Goal: Go to known website

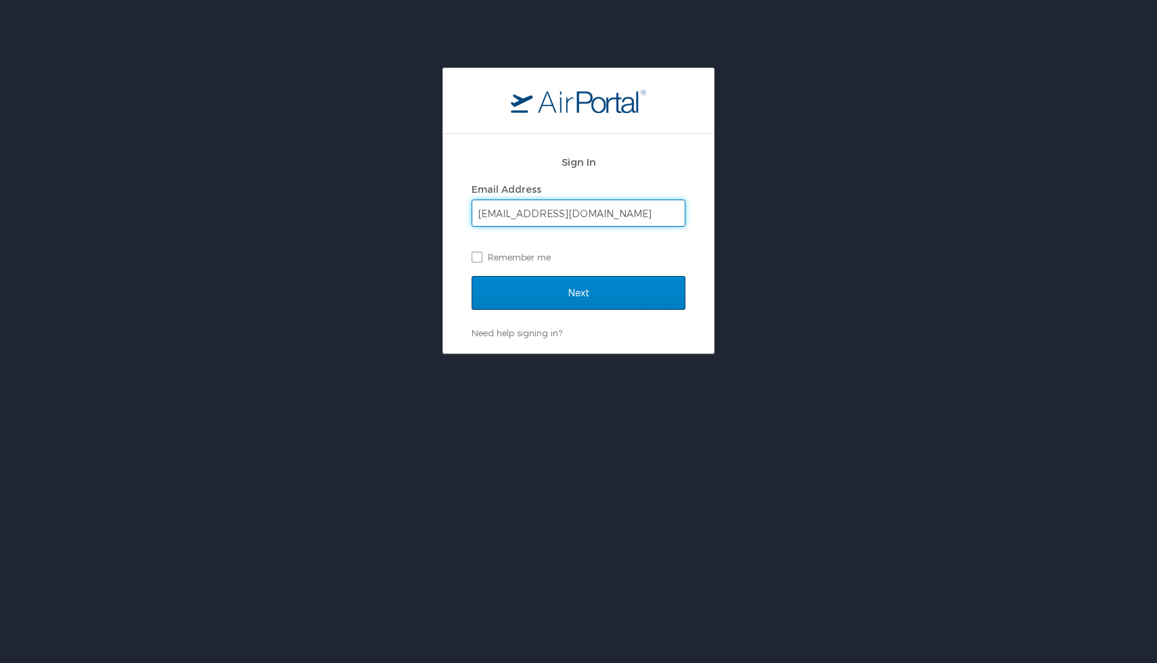
type input "ddingman@idahoan.com"
click at [583, 291] on input "Next" at bounding box center [578, 293] width 214 height 34
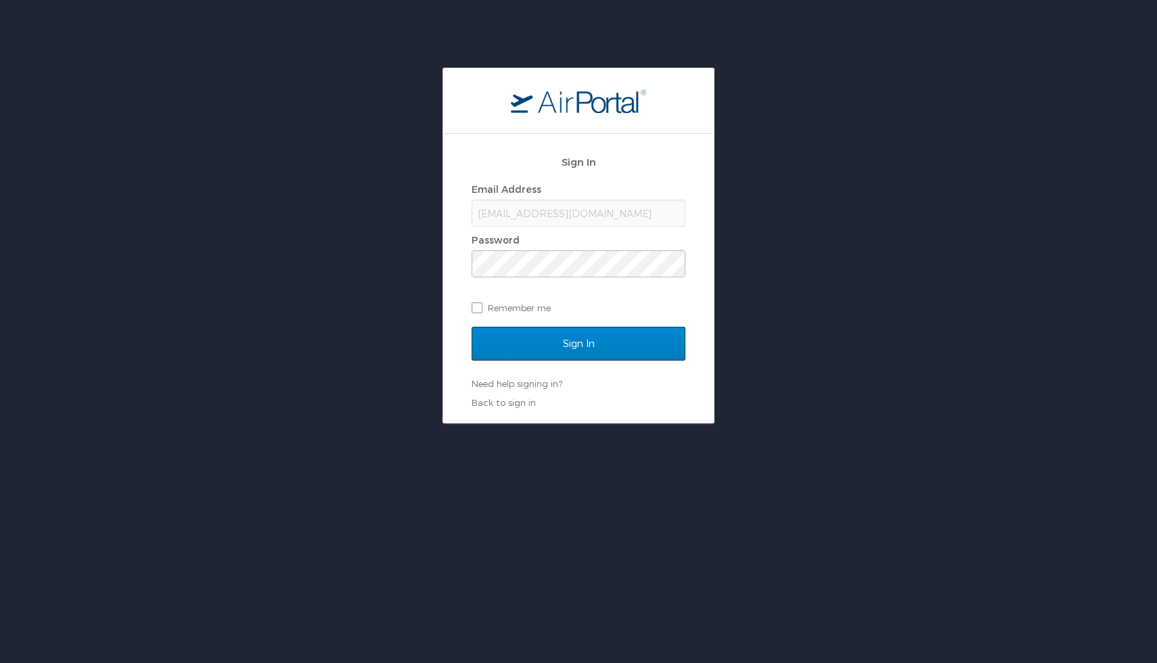
click at [581, 341] on input "Sign In" at bounding box center [578, 344] width 214 height 34
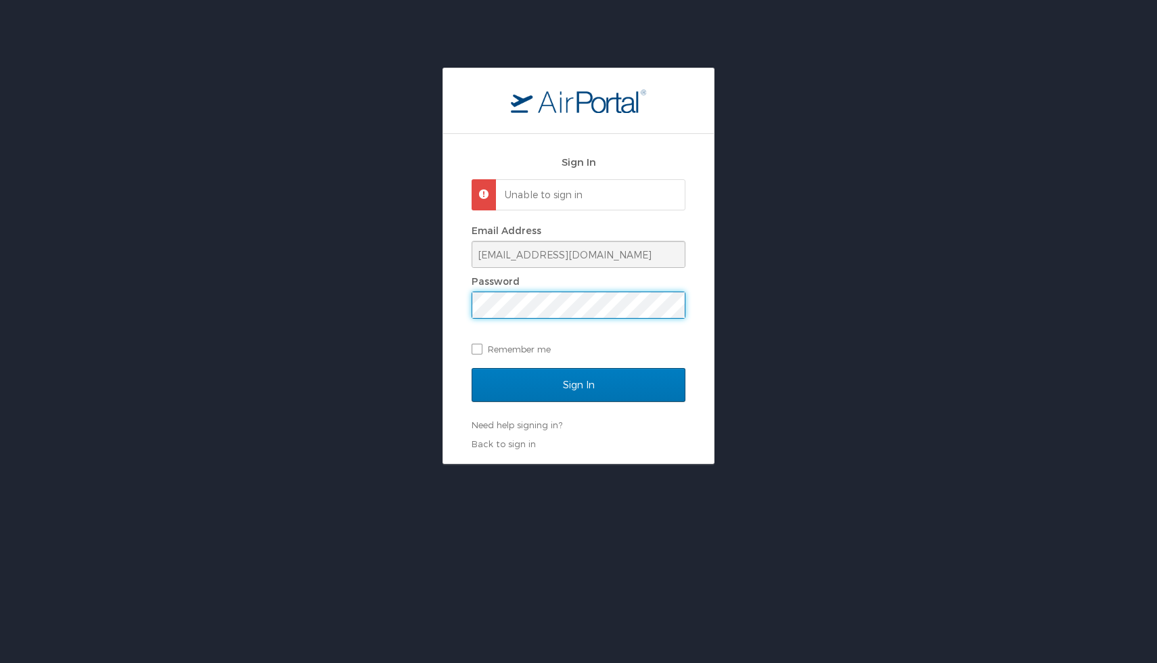
click at [391, 313] on div "Sign In Unable to sign in Email Address ddingman@idahoan.com Password Remember …" at bounding box center [578, 266] width 1157 height 396
click at [586, 388] on input "Sign In" at bounding box center [578, 385] width 214 height 34
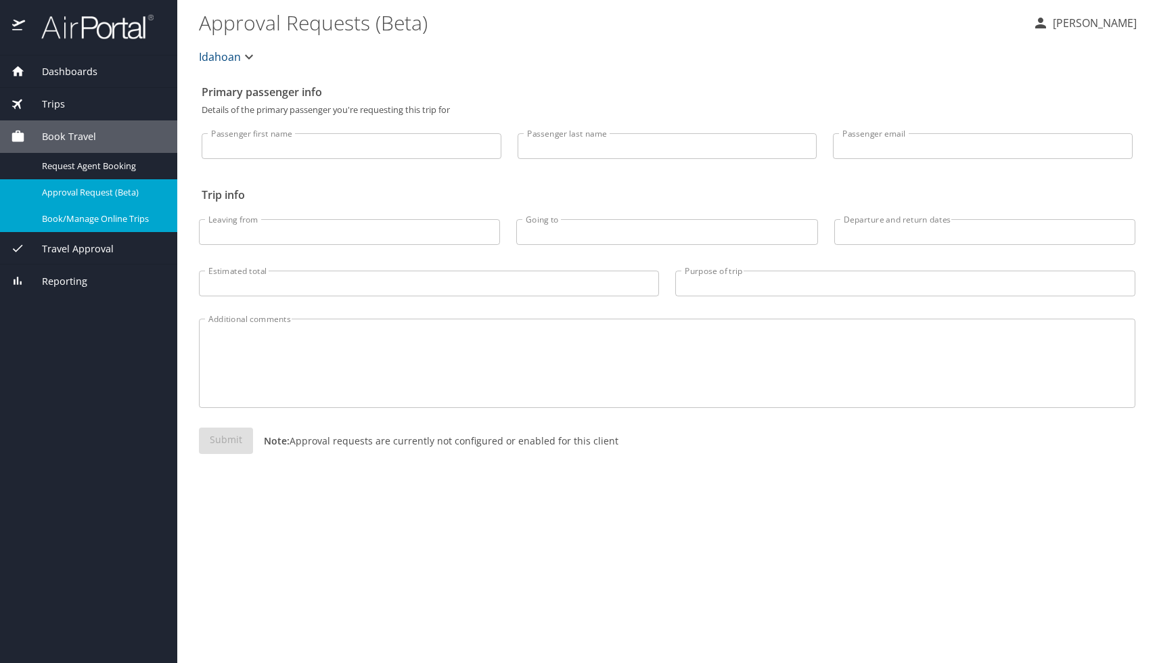
click at [95, 220] on span "Book/Manage Online Trips" at bounding box center [101, 218] width 119 height 13
